Goal: Information Seeking & Learning: Learn about a topic

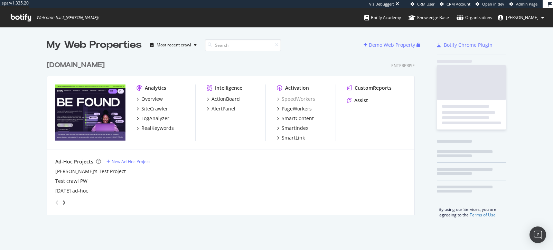
scroll to position [163, 374]
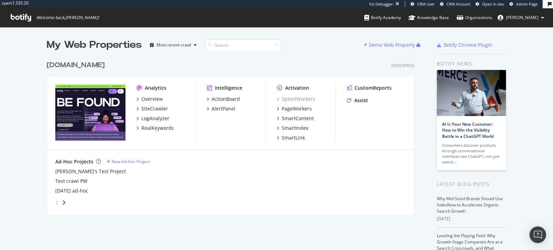
click at [69, 67] on div "Botify.com" at bounding box center [76, 65] width 58 height 10
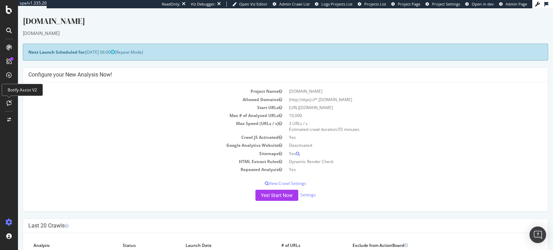
click at [7, 102] on icon at bounding box center [9, 103] width 5 height 6
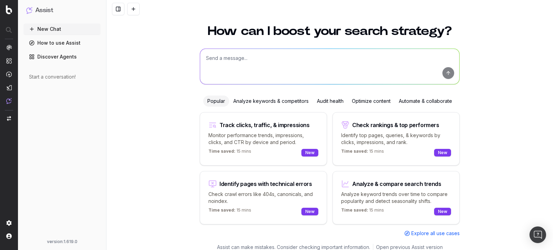
scroll to position [18, 0]
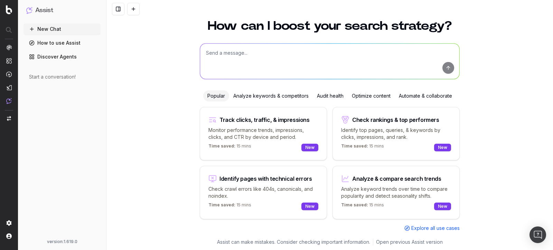
click at [268, 92] on div "Analyze keywords & competitors" at bounding box center [271, 95] width 84 height 11
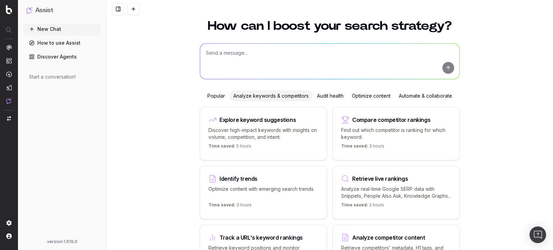
click at [337, 93] on div "Audit health" at bounding box center [330, 95] width 35 height 11
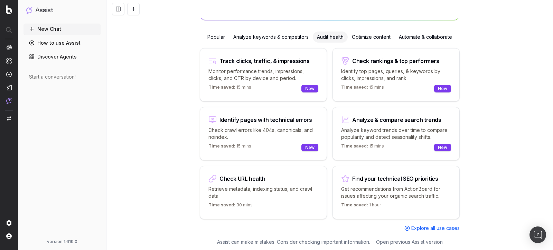
scroll to position [0, 0]
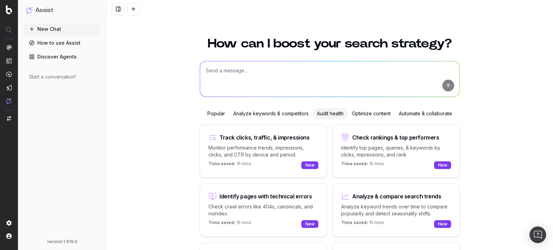
click at [370, 110] on div "Optimize content" at bounding box center [371, 113] width 47 height 11
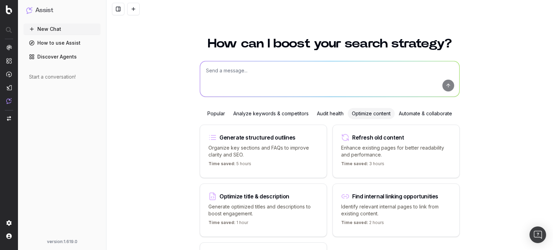
click at [277, 152] on p "Organize key sections and FAQs to improve clarity and SEO." at bounding box center [264, 151] width 110 height 14
type textarea "Write an SEO-optimized article about"
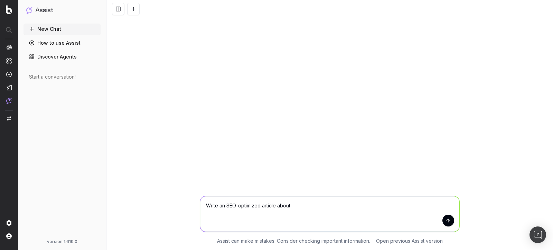
click at [441, 221] on textarea "Write an SEO-optimized article about" at bounding box center [329, 213] width 259 height 35
click at [449, 220] on button "submit" at bounding box center [449, 220] width 12 height 12
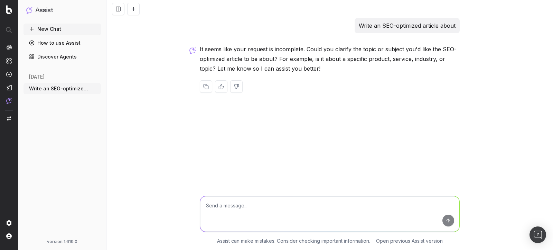
click at [62, 47] on link "How to use Assist" at bounding box center [62, 42] width 77 height 11
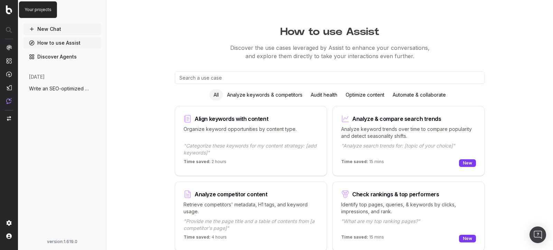
click at [9, 9] on img at bounding box center [9, 9] width 6 height 9
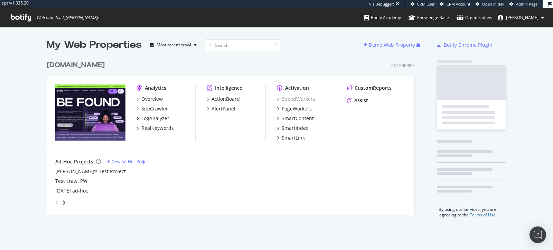
scroll to position [163, 374]
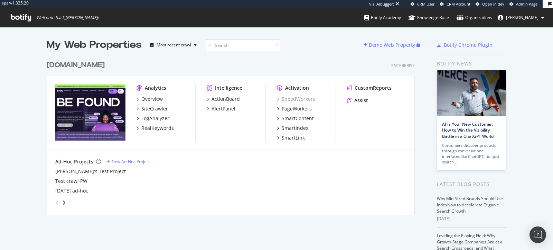
click at [70, 63] on div "[DOMAIN_NAME]" at bounding box center [76, 65] width 58 height 10
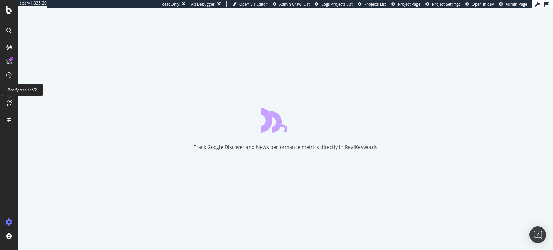
click at [11, 103] on icon at bounding box center [9, 103] width 5 height 6
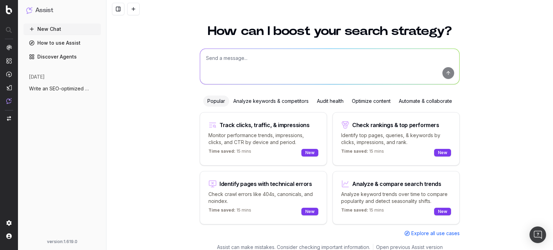
scroll to position [18, 0]
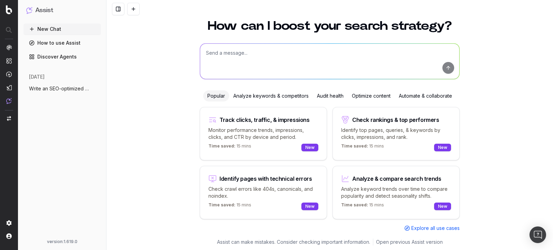
click at [415, 227] on span "Explore all use cases" at bounding box center [436, 227] width 48 height 7
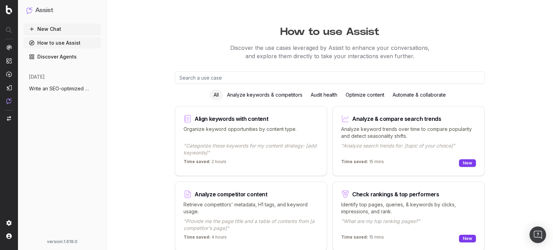
click at [257, 97] on div "Analyze keywords & competitors" at bounding box center [265, 94] width 84 height 11
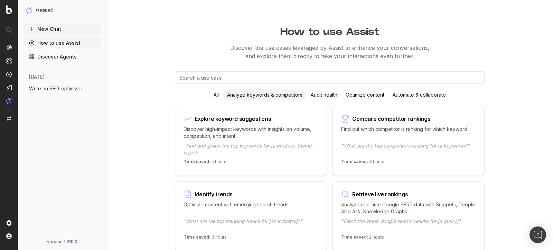
click at [329, 93] on div "Audit health" at bounding box center [324, 94] width 35 height 11
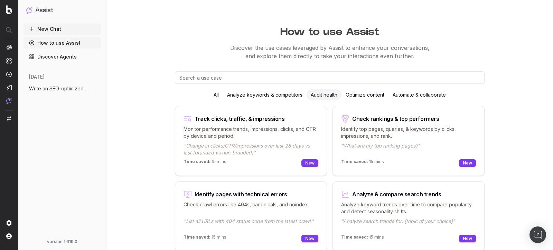
click at [370, 96] on div "Optimize content" at bounding box center [365, 94] width 47 height 11
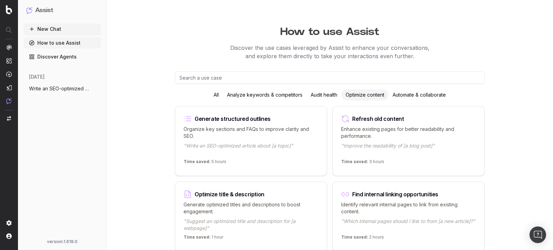
click at [415, 96] on div "Automate & collaborate" at bounding box center [420, 94] width 62 height 11
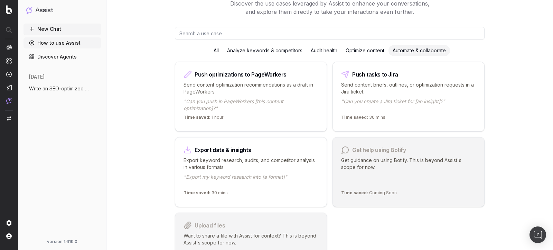
scroll to position [45, 0]
click at [360, 53] on div "Optimize content" at bounding box center [365, 49] width 47 height 11
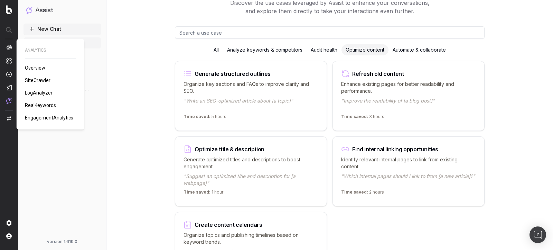
click at [44, 105] on span "RealKeywords" at bounding box center [40, 105] width 31 height 6
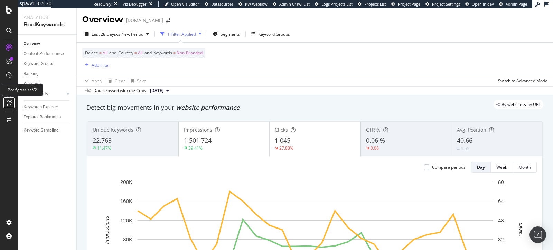
click at [10, 103] on icon at bounding box center [9, 103] width 5 height 6
